Goal: Navigation & Orientation: Go to known website

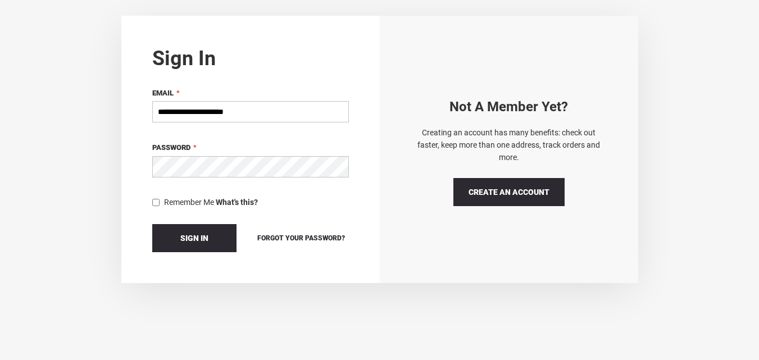
scroll to position [132, 0]
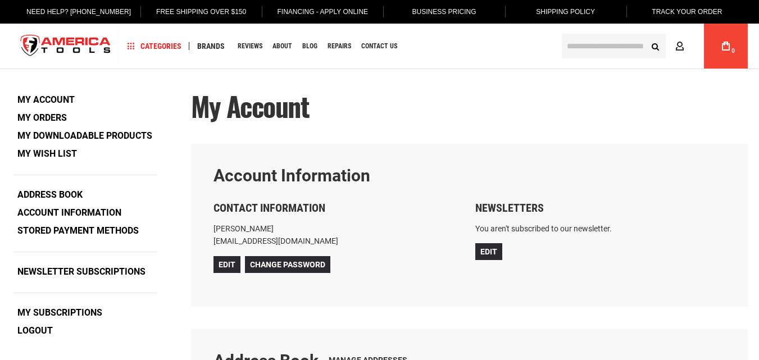
type input "**********"
click at [89, 49] on img "store logo" at bounding box center [65, 46] width 109 height 42
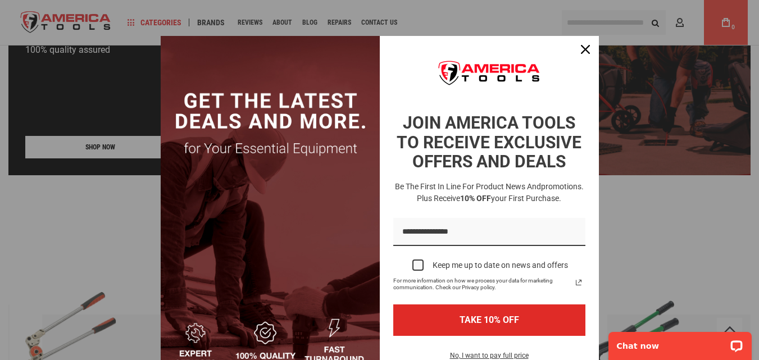
scroll to position [1049, 0]
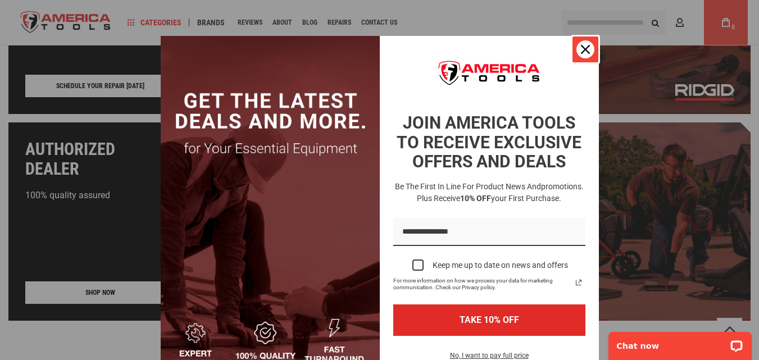
click at [578, 55] on div "Close" at bounding box center [586, 49] width 18 height 18
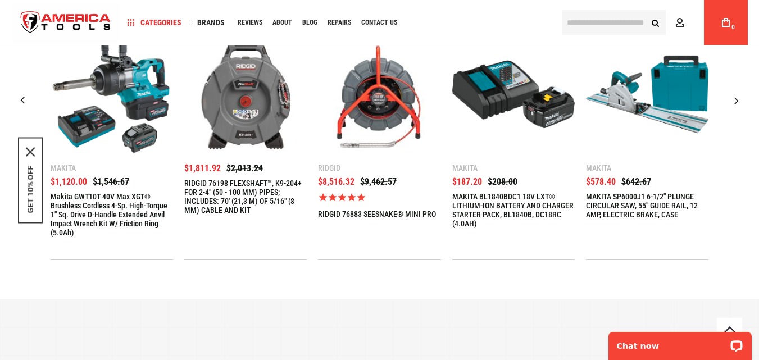
scroll to position [262, 0]
